Goal: Transaction & Acquisition: Purchase product/service

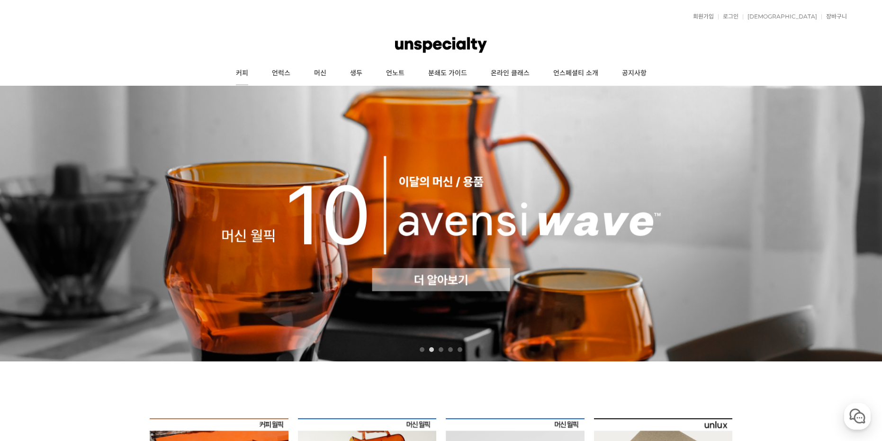
click at [249, 75] on link "커피" at bounding box center [242, 74] width 36 height 24
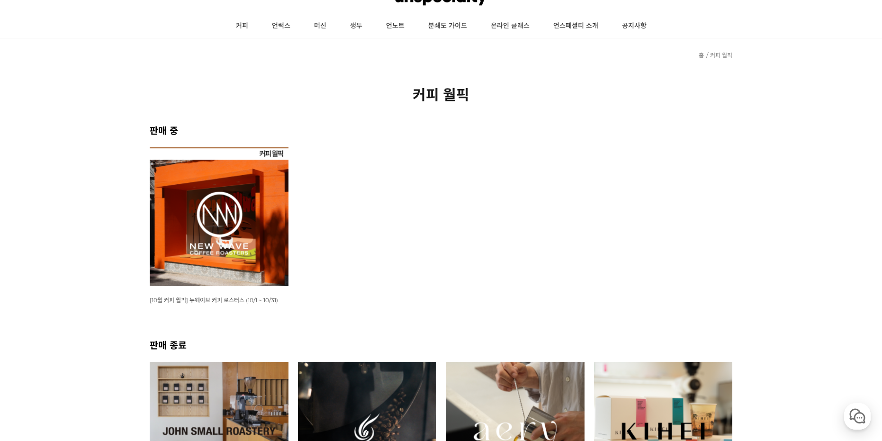
scroll to position [189, 0]
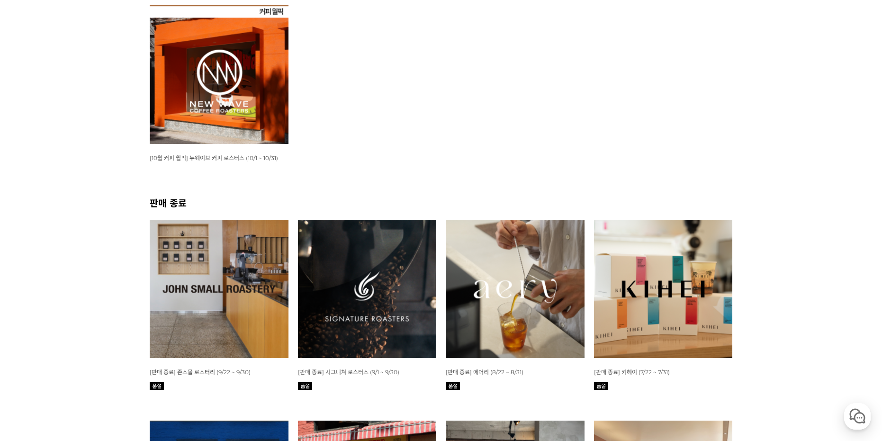
click at [204, 62] on img at bounding box center [219, 74] width 139 height 139
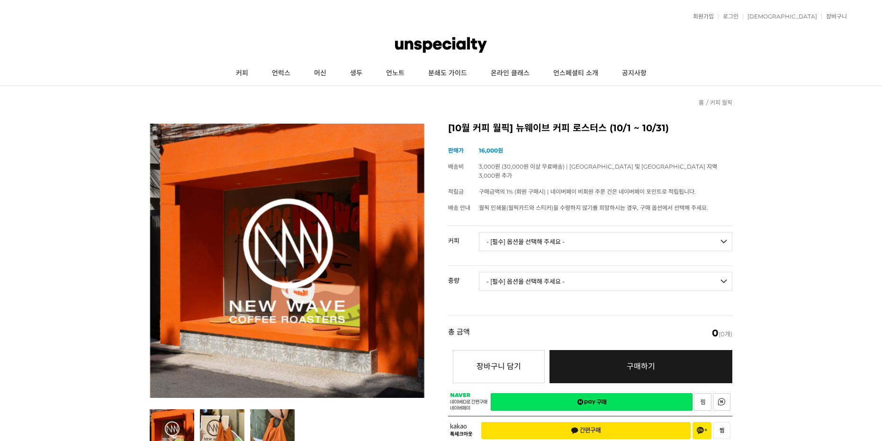
click at [598, 232] on select "- [필수] 옵션을 선택해 주세요 - ------------------- 언스페셜티 분쇄도 가이드 종이 받기 (주문 1건당 최대 1개 제공) …" at bounding box center [605, 241] width 253 height 19
drag, startPoint x: 781, startPoint y: 99, endPoint x: 772, endPoint y: 95, distance: 9.8
